Goal: Check status: Check status

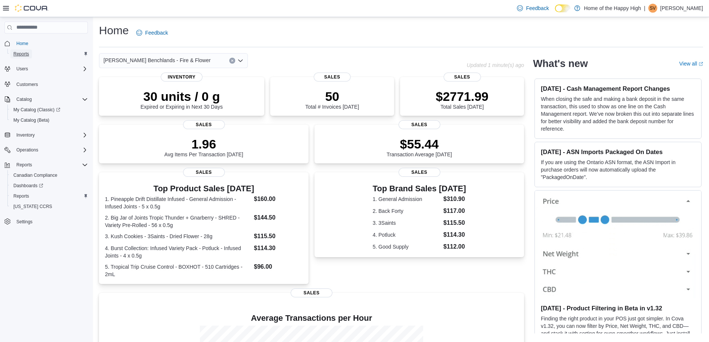
click at [24, 51] on span "Reports" at bounding box center [21, 54] width 16 height 6
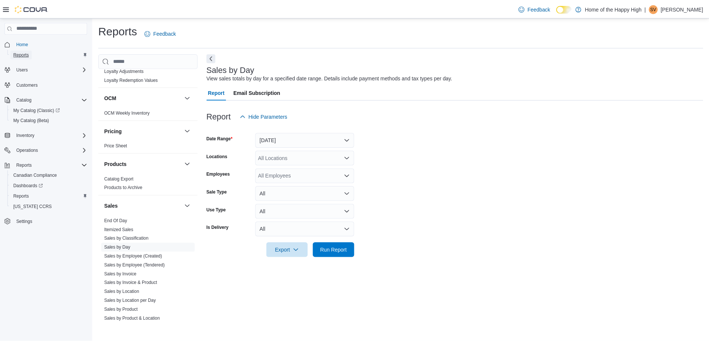
scroll to position [372, 0]
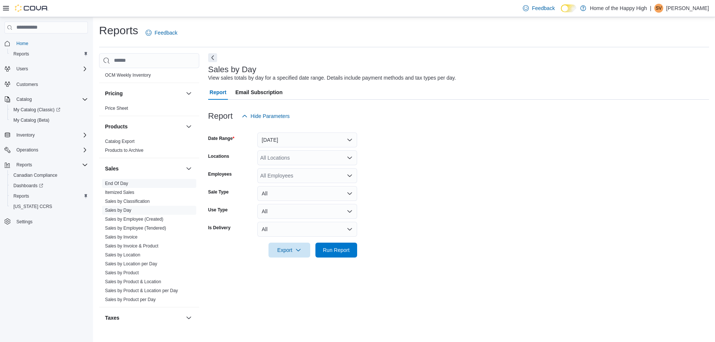
click at [116, 182] on link "End Of Day" at bounding box center [116, 183] width 23 height 5
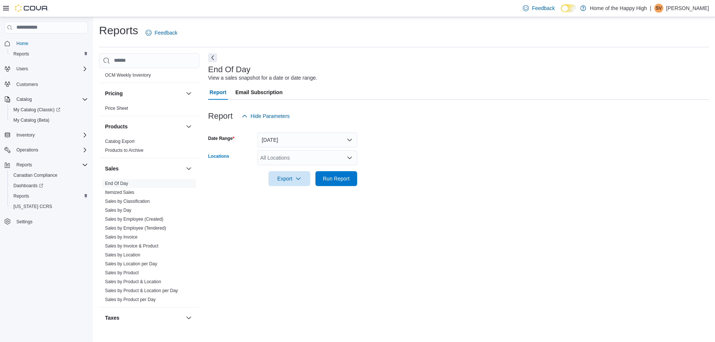
click at [329, 159] on div "All Locations" at bounding box center [307, 157] width 100 height 15
type input "****"
click at [316, 171] on span "[PERSON_NAME] Benchlands - Fire & Flower" at bounding box center [341, 170] width 107 height 7
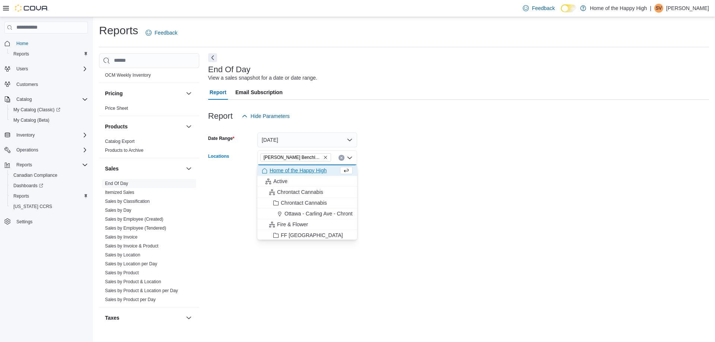
click at [491, 202] on div "End Of Day View a sales snapshot for a date or date range. Report Email Subscri…" at bounding box center [458, 188] width 501 height 271
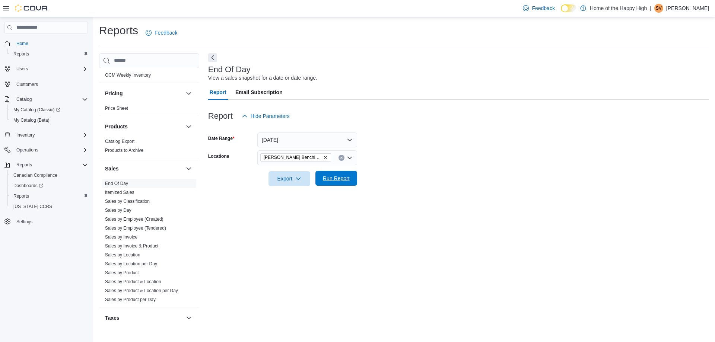
click at [346, 177] on span "Run Report" at bounding box center [336, 178] width 27 height 7
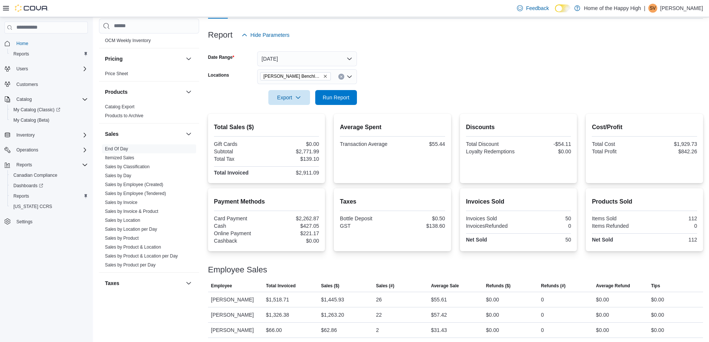
scroll to position [83, 0]
